Goal: Task Accomplishment & Management: Manage account settings

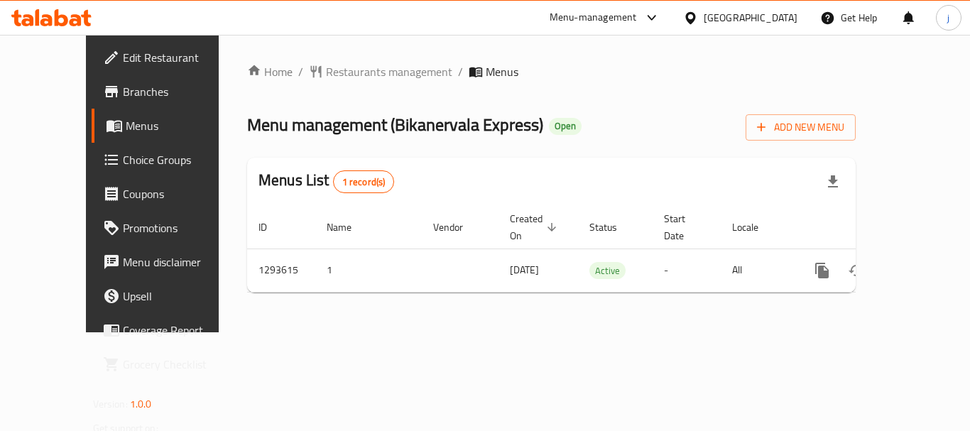
click at [790, 24] on div "[GEOGRAPHIC_DATA]" at bounding box center [751, 18] width 94 height 16
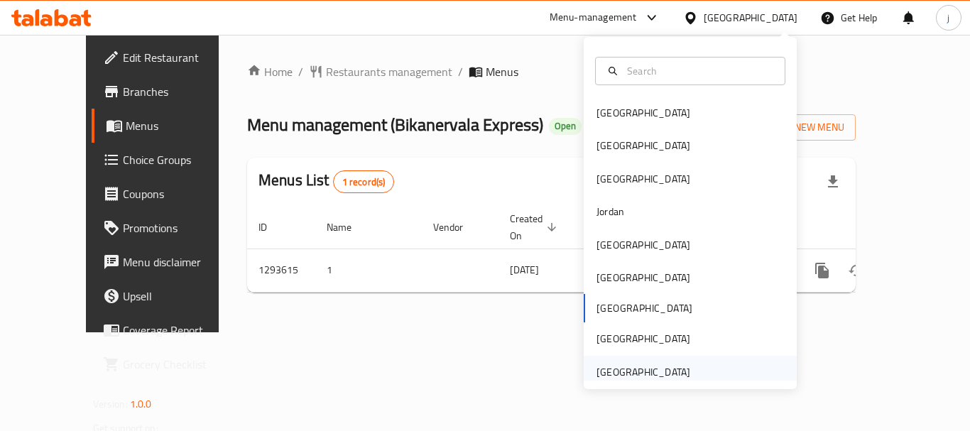
click at [672, 367] on div "[GEOGRAPHIC_DATA]" at bounding box center [643, 372] width 94 height 16
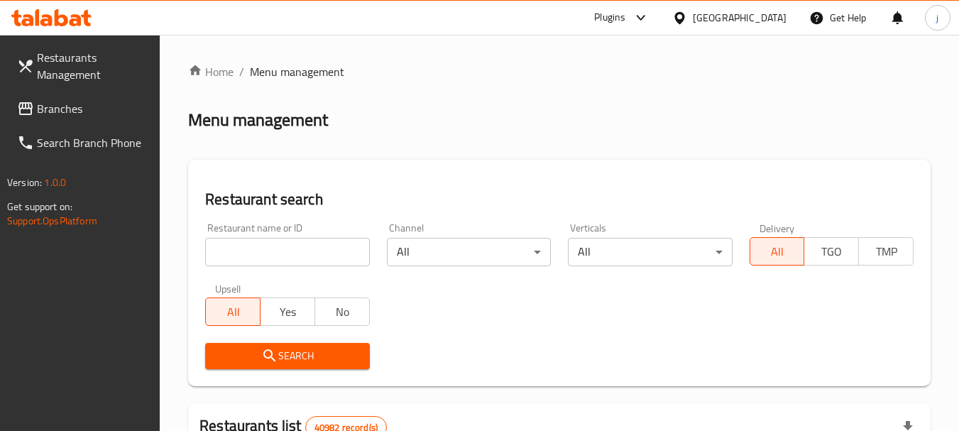
click at [96, 89] on link "Restaurants Management" at bounding box center [83, 65] width 155 height 51
click at [72, 111] on span "Branches" at bounding box center [93, 108] width 112 height 17
